Goal: Task Accomplishment & Management: Manage account settings

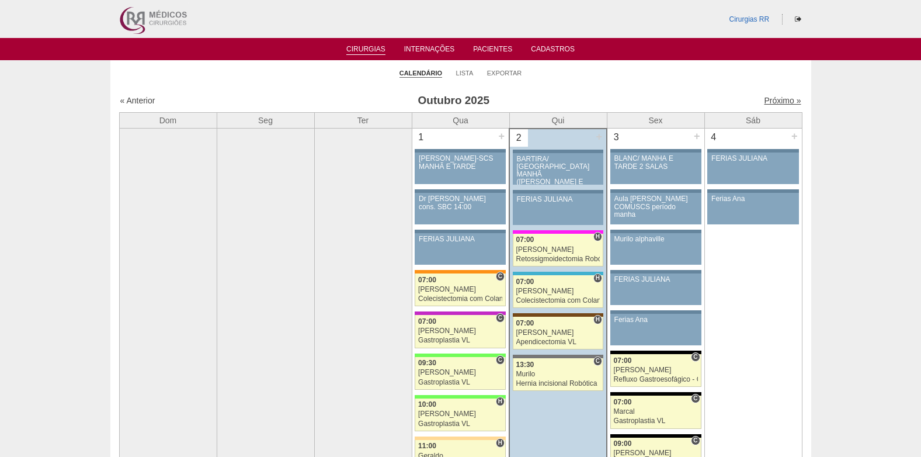
click at [764, 99] on link "Próximo »" at bounding box center [782, 100] width 37 height 9
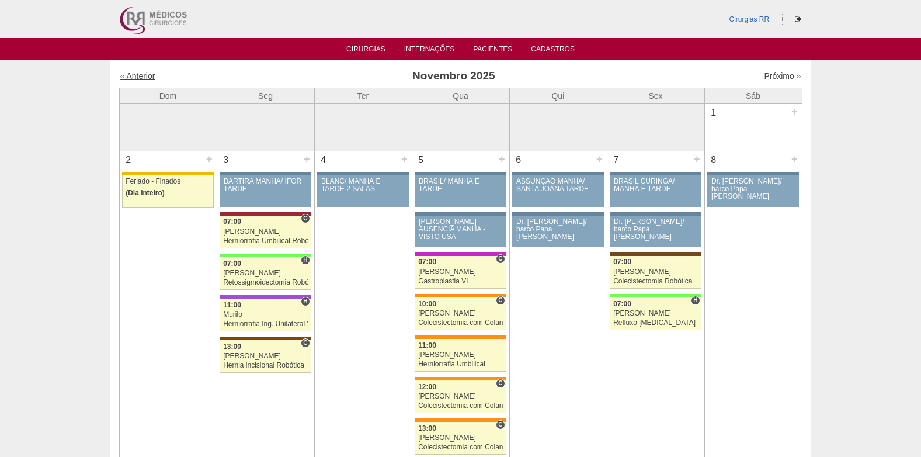
click at [130, 79] on link "« Anterior" at bounding box center [137, 75] width 35 height 9
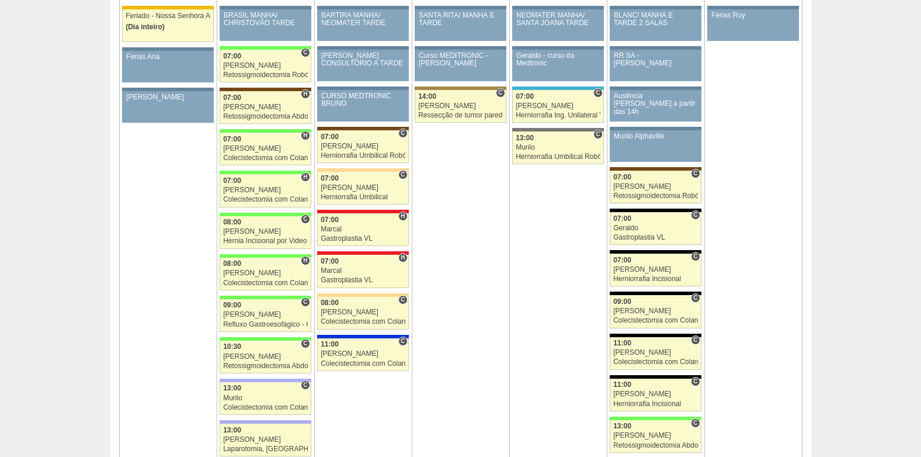
scroll to position [1285, 0]
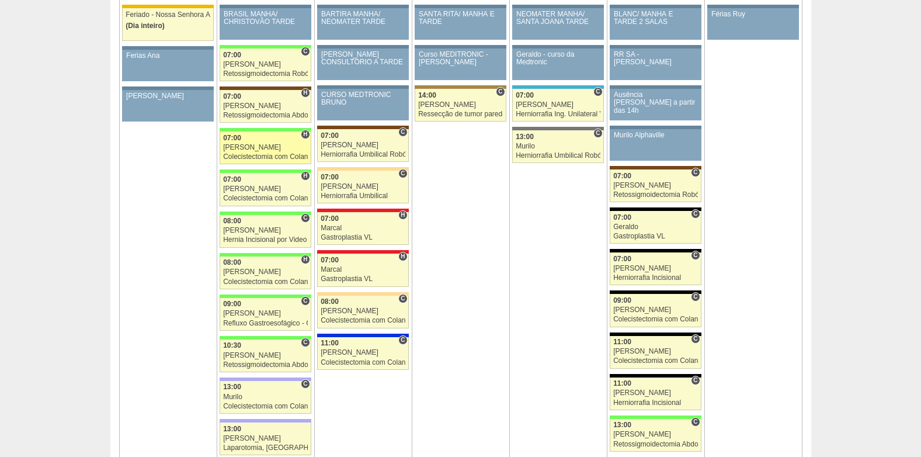
click at [235, 151] on div "Felipe Rossi" at bounding box center [265, 148] width 85 height 8
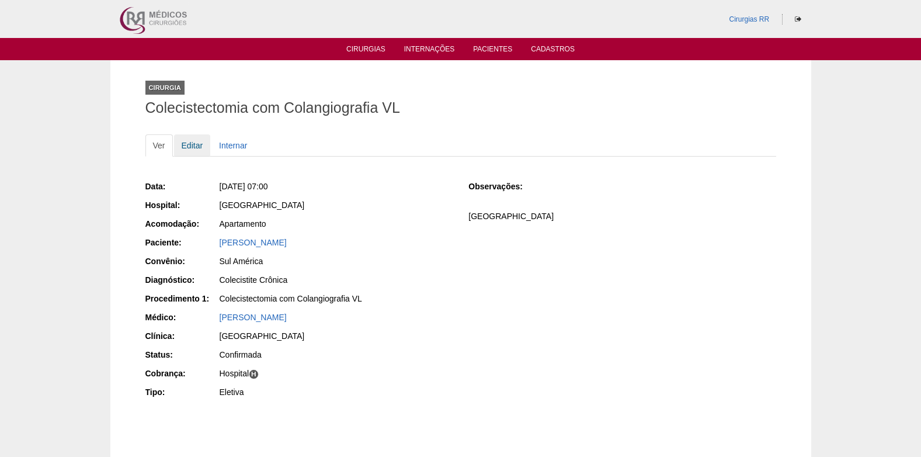
click at [186, 148] on link "Editar" at bounding box center [192, 145] width 37 height 22
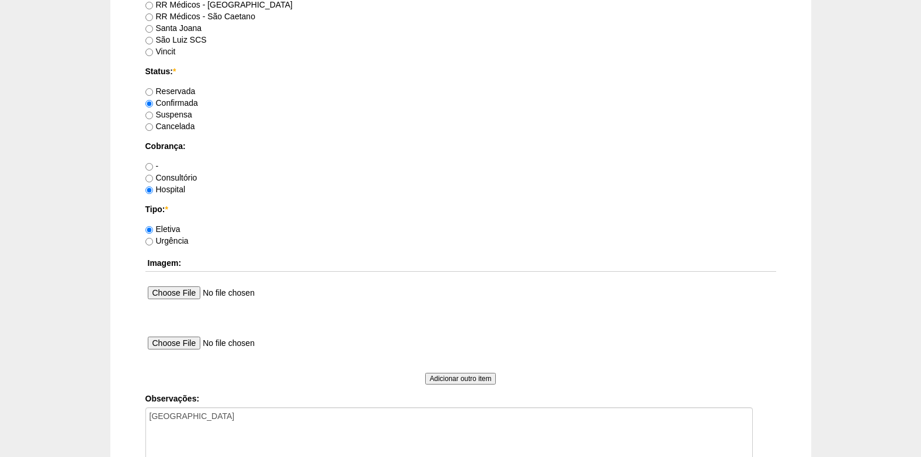
scroll to position [993, 0]
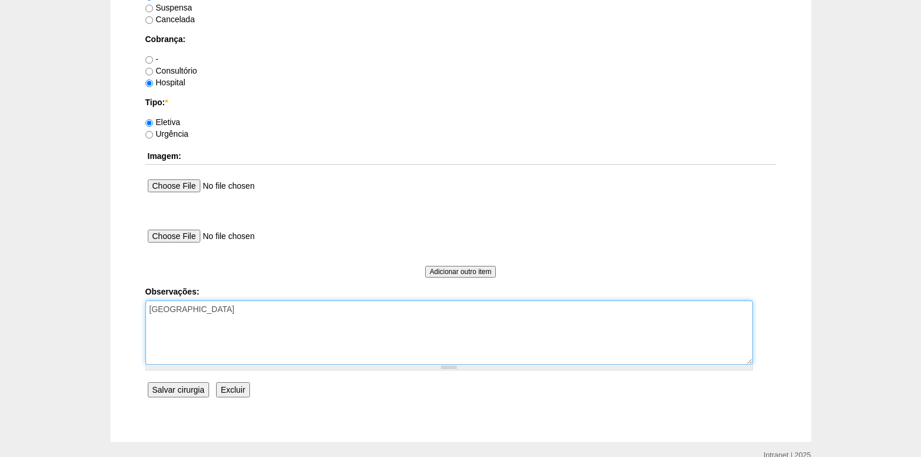
click at [277, 323] on textarea "[GEOGRAPHIC_DATA]" at bounding box center [449, 332] width 608 height 64
type textarea "COBRANÇA HOSPITAL AUTORIZADO"
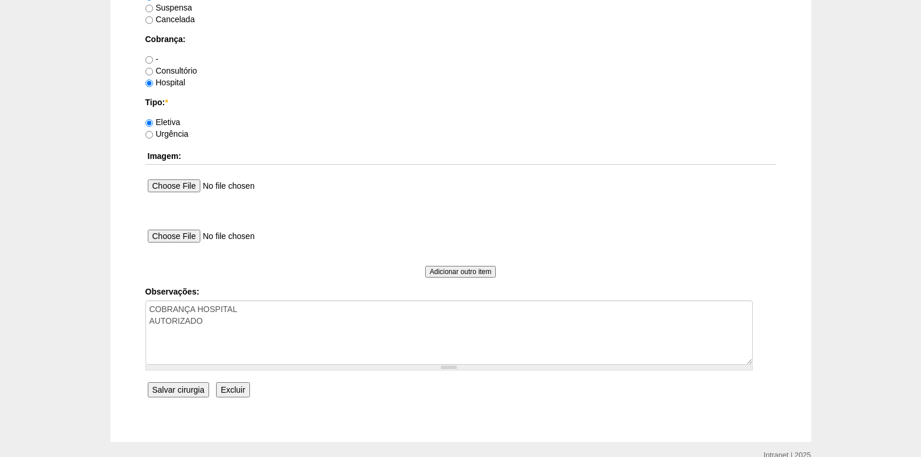
click at [193, 390] on input "Salvar cirurgia" at bounding box center [178, 389] width 61 height 15
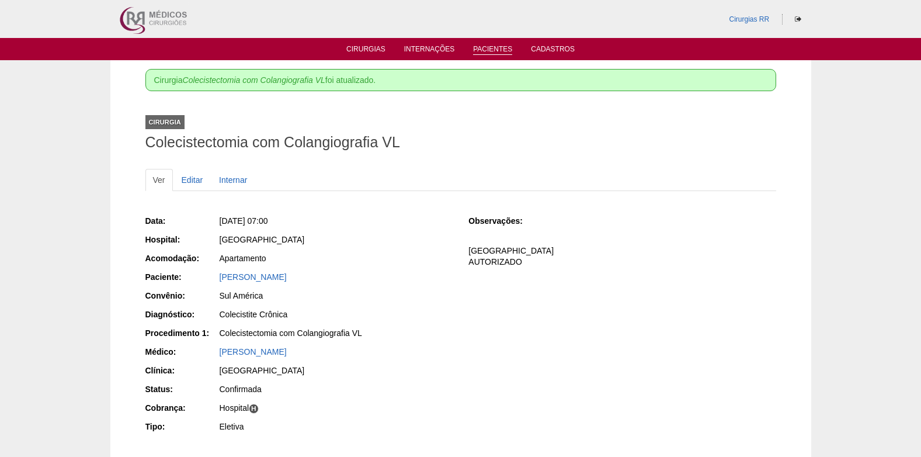
click at [490, 52] on link "Pacientes" at bounding box center [492, 50] width 39 height 10
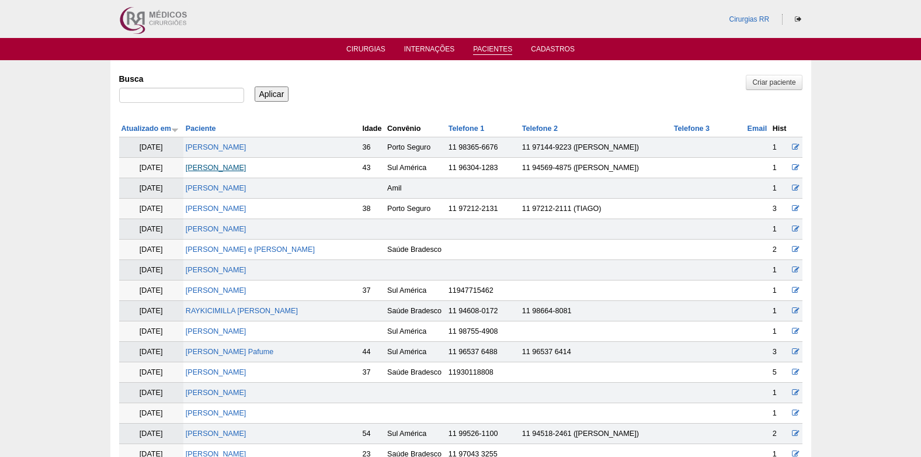
click at [247, 164] on link "[PERSON_NAME]" at bounding box center [216, 168] width 61 height 8
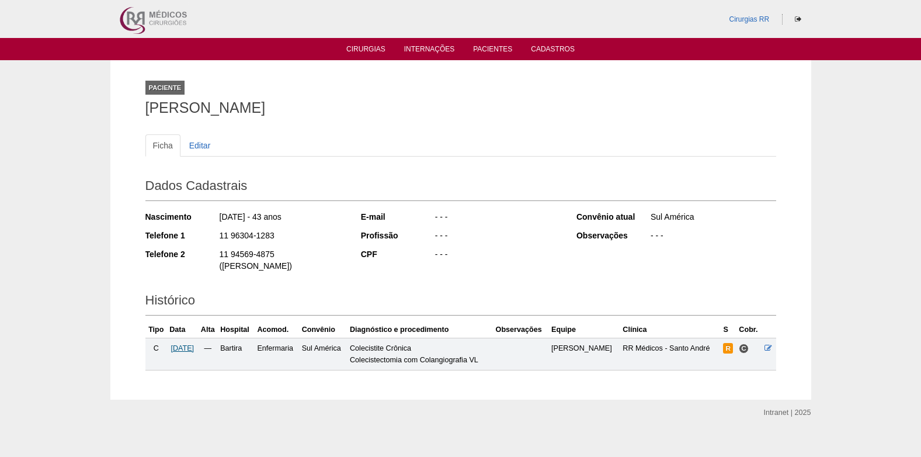
click at [194, 344] on span "[DATE]" at bounding box center [182, 348] width 23 height 8
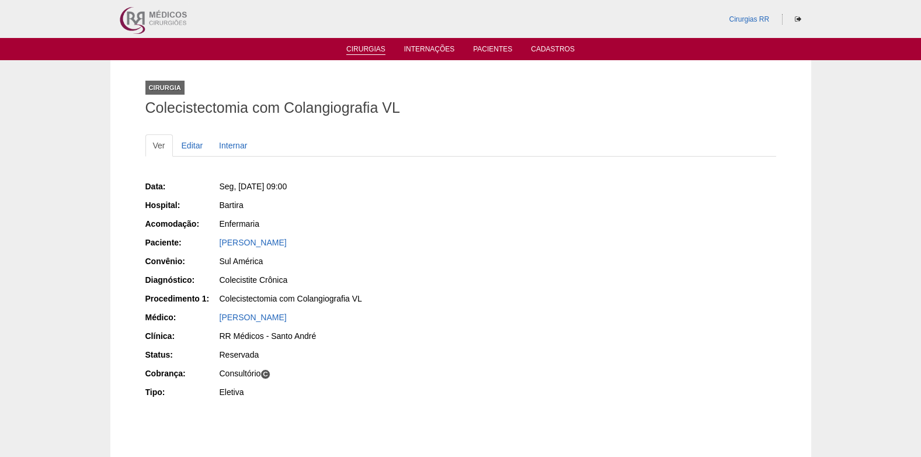
click at [370, 44] on li "Cirurgias" at bounding box center [365, 48] width 55 height 9
click at [370, 47] on link "Cirurgias" at bounding box center [365, 50] width 39 height 10
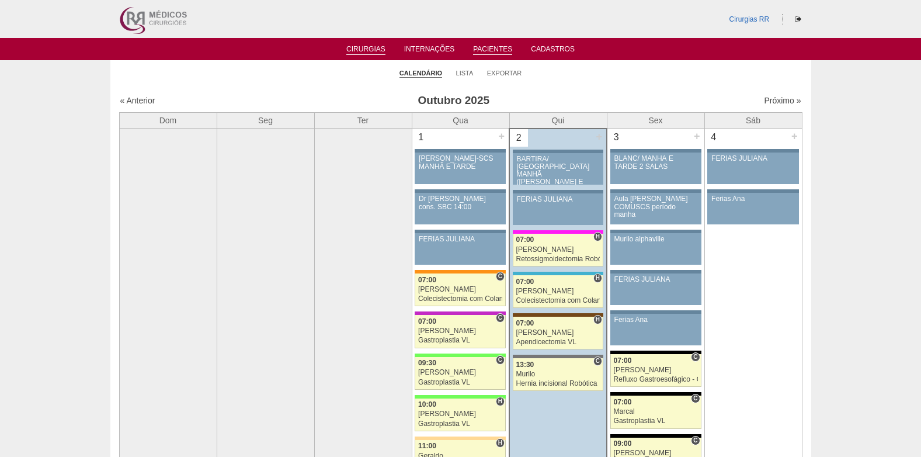
click at [500, 52] on link "Pacientes" at bounding box center [492, 50] width 39 height 10
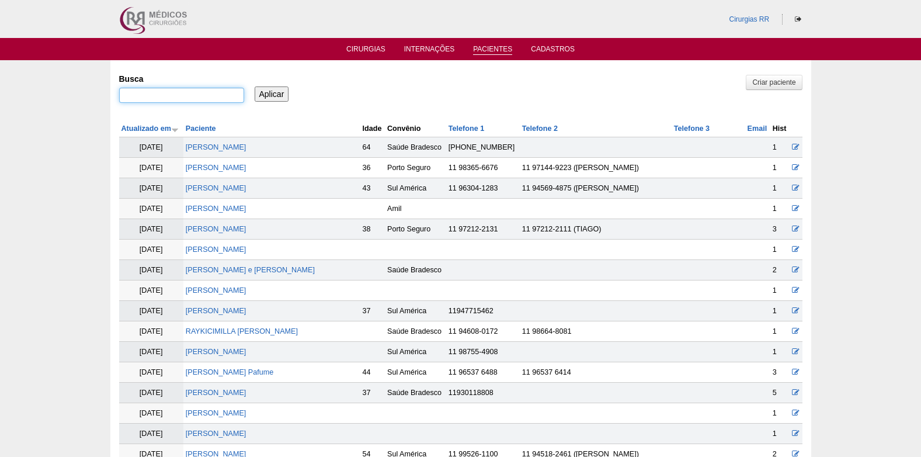
click at [219, 99] on input "Busca" at bounding box center [181, 95] width 125 height 15
paste input "DENY [PERSON_NAME] [PERSON_NAME]"
type input "DENY [PERSON_NAME] [PERSON_NAME]"
click at [255, 94] on input "Aplicar" at bounding box center [272, 93] width 34 height 15
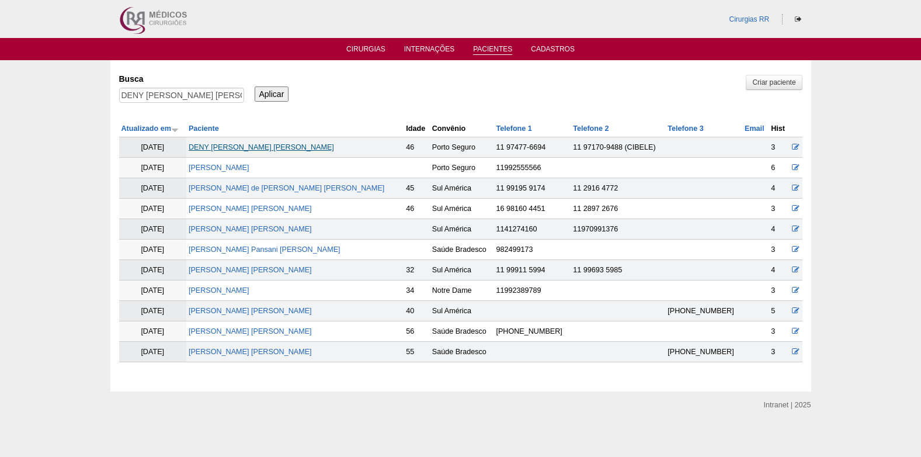
click at [251, 145] on link "DENY [PERSON_NAME] [PERSON_NAME]" at bounding box center [261, 147] width 145 height 8
